Goal: Information Seeking & Learning: Learn about a topic

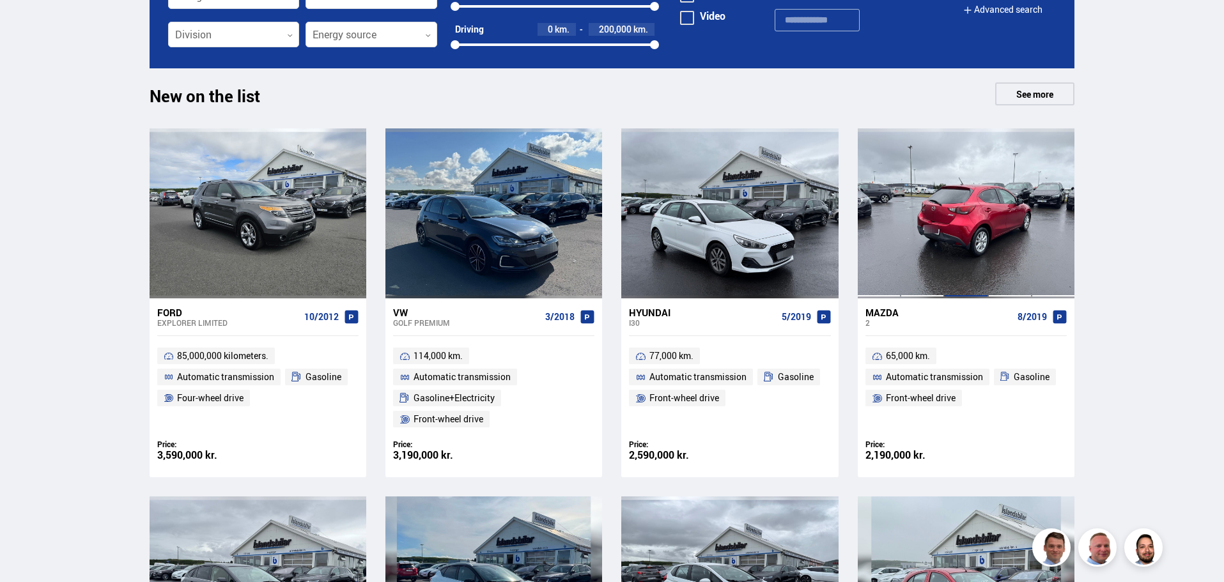
click at [965, 244] on div at bounding box center [965, 214] width 43 height 170
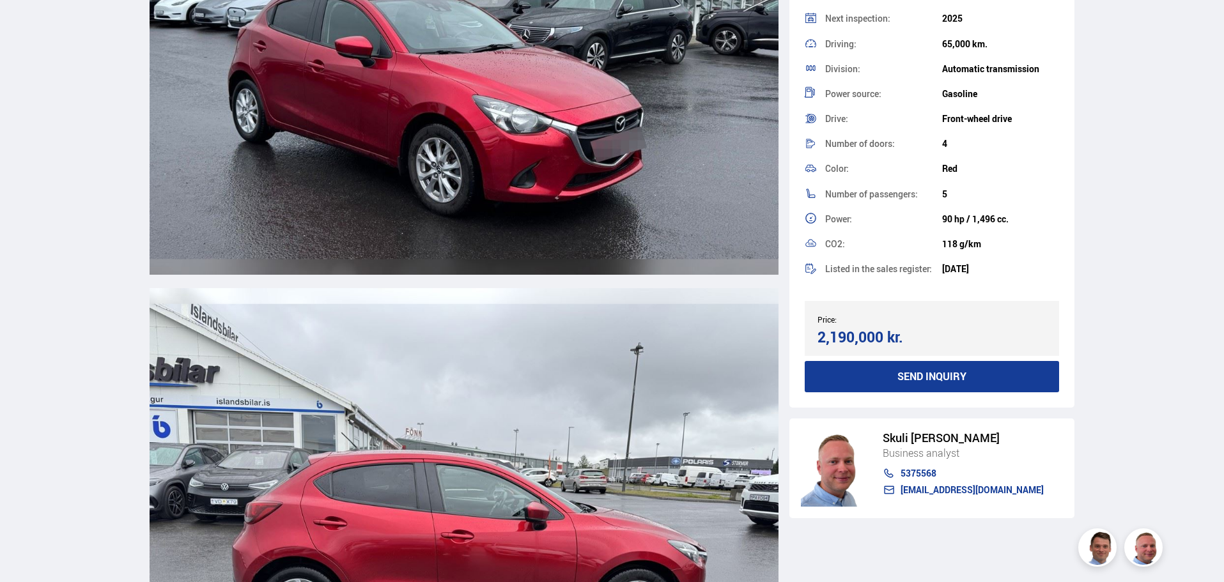
scroll to position [17, 0]
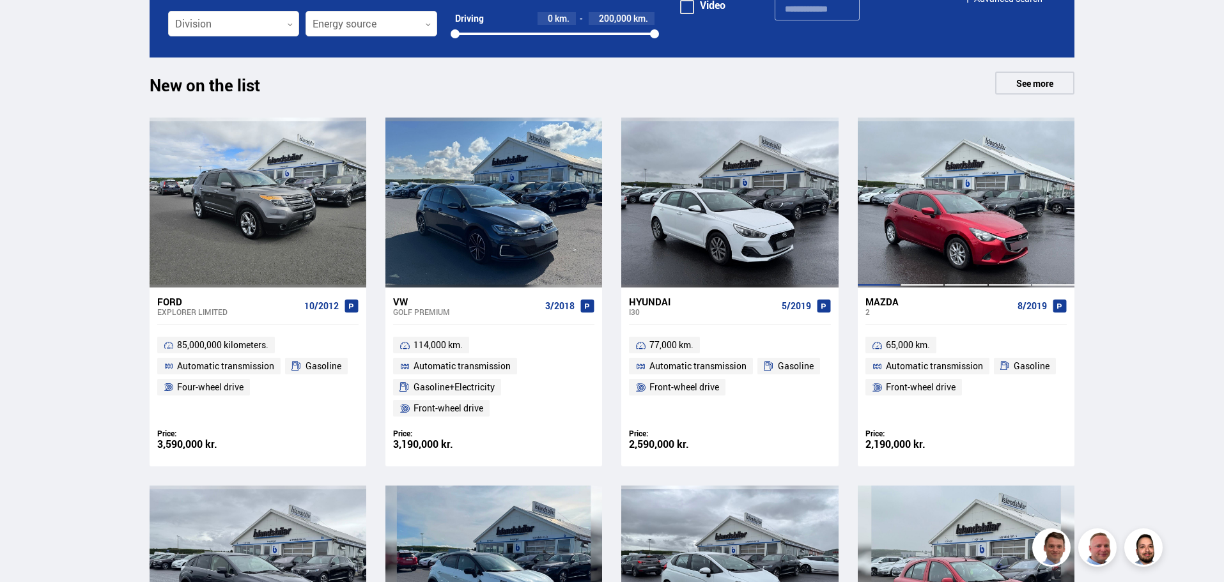
scroll to position [703, 0]
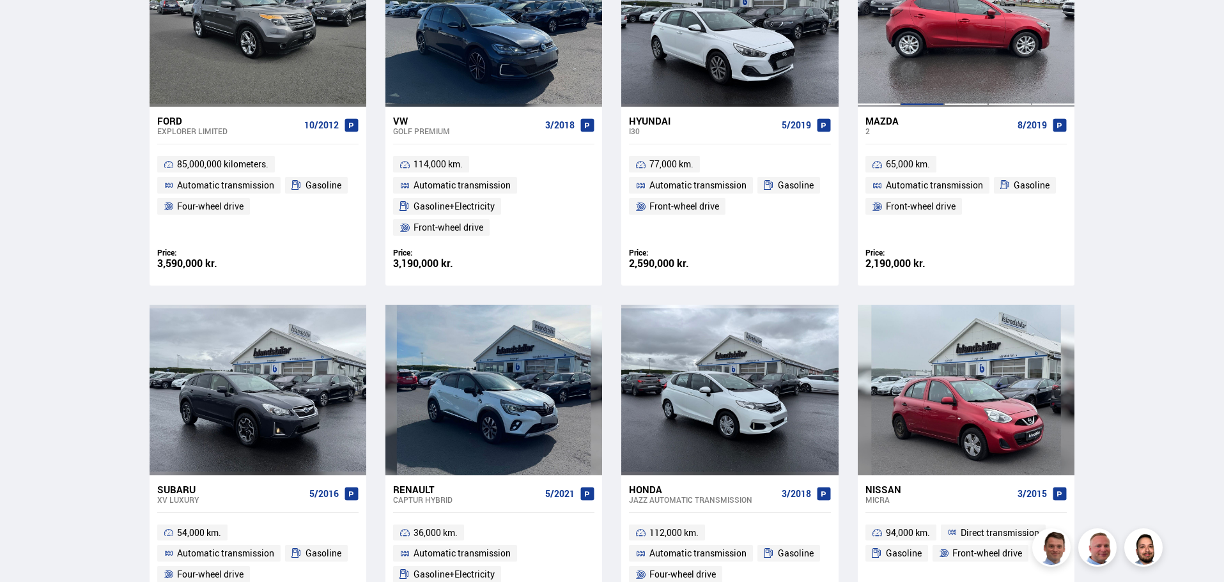
click at [916, 82] on div at bounding box center [922, 22] width 43 height 170
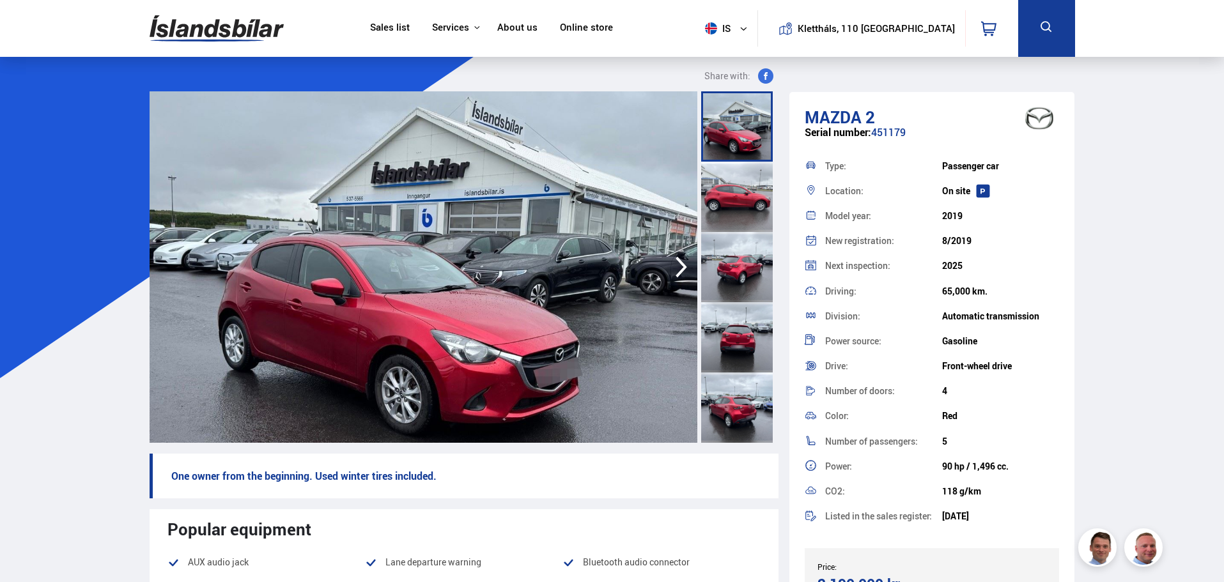
click at [440, 211] on img at bounding box center [424, 267] width 548 height 352
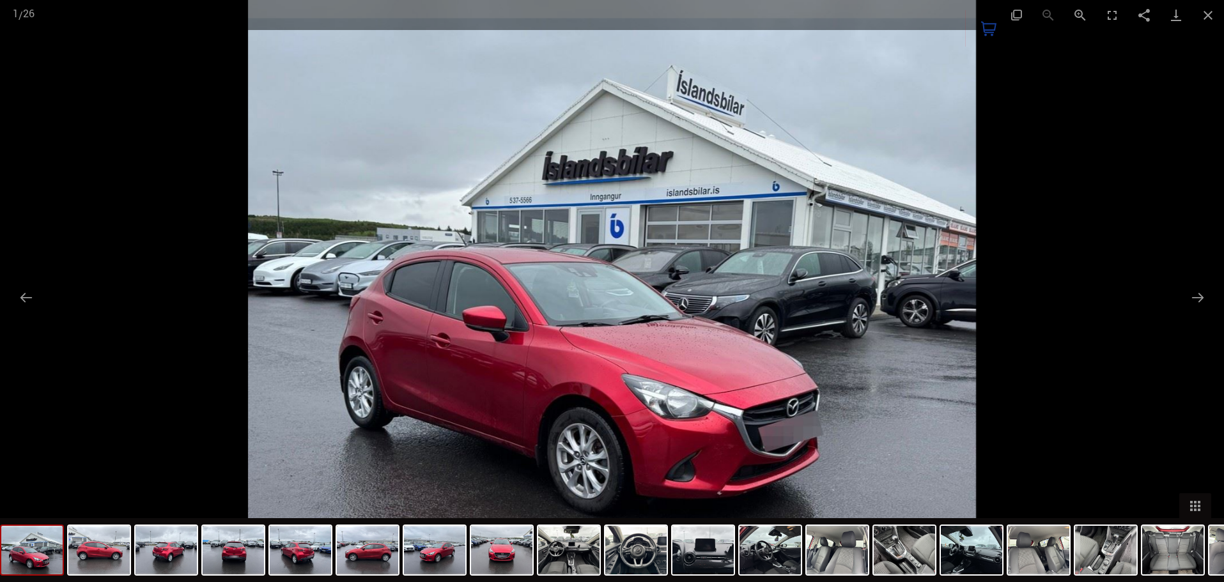
drag, startPoint x: 624, startPoint y: 221, endPoint x: 1190, endPoint y: 267, distance: 567.7
click at [1190, 267] on div at bounding box center [612, 291] width 1224 height 582
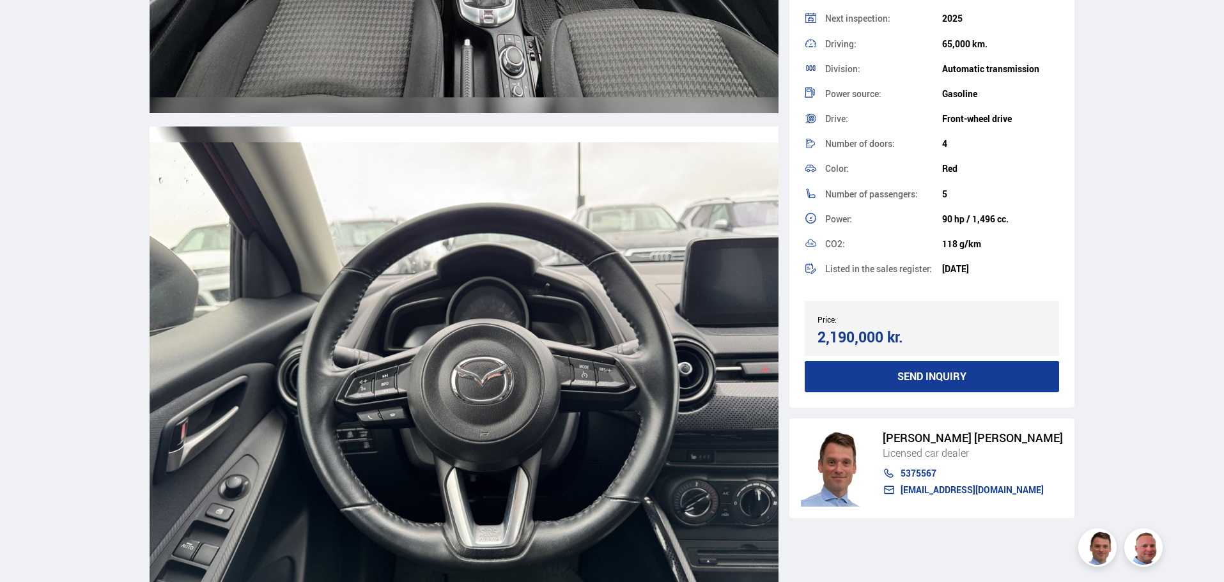
scroll to position [6010, 0]
